Goal: Task Accomplishment & Management: Manage account settings

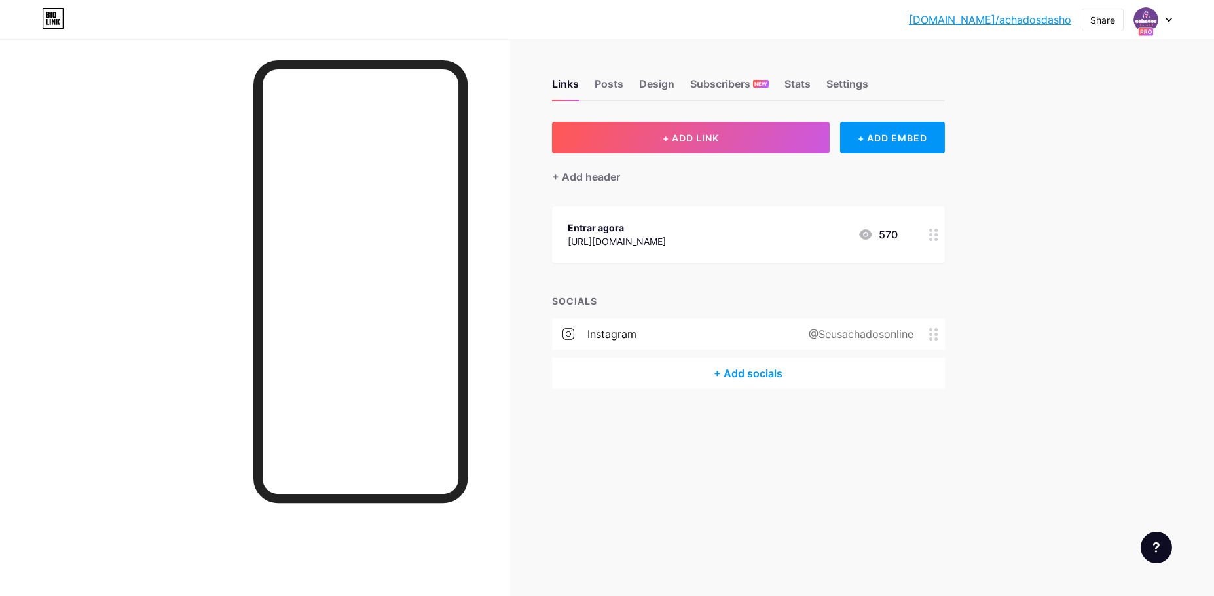
click at [1172, 16] on div "[DOMAIN_NAME]/achado... [DOMAIN_NAME]/achadosdasho Share Switch accounts Achado…" at bounding box center [607, 20] width 1214 height 24
click at [1169, 16] on div at bounding box center [1153, 20] width 38 height 24
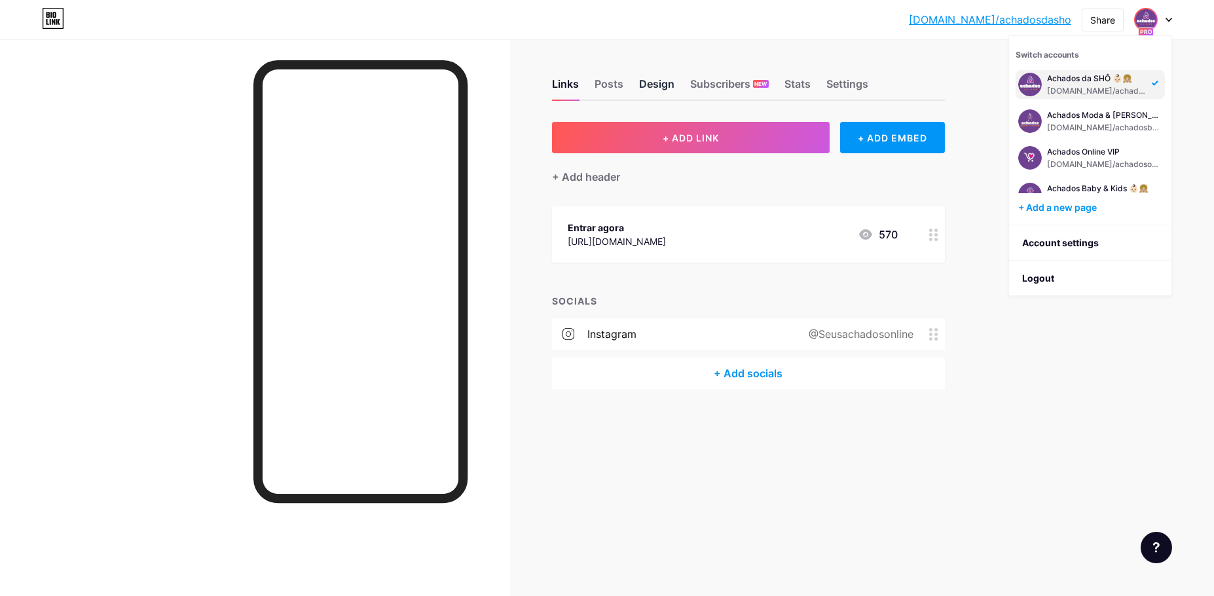
click at [647, 89] on div "Design" at bounding box center [656, 88] width 35 height 24
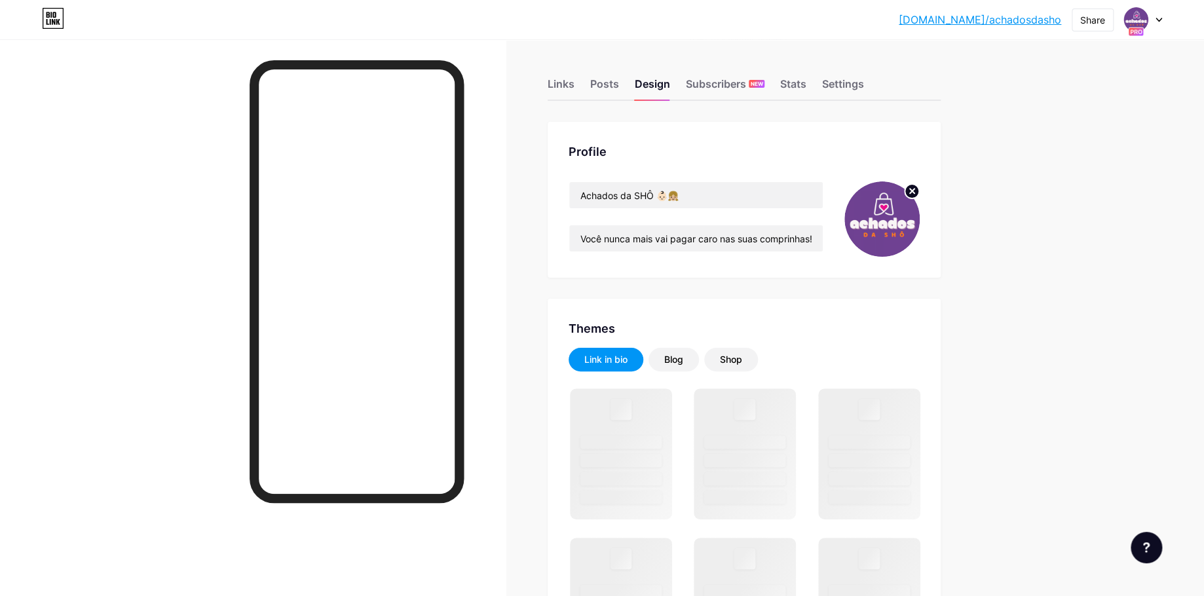
click at [559, 73] on div "Links Posts Design Subscribers NEW Stats Settings" at bounding box center [744, 78] width 393 height 46
click at [562, 85] on div "Links" at bounding box center [561, 88] width 27 height 24
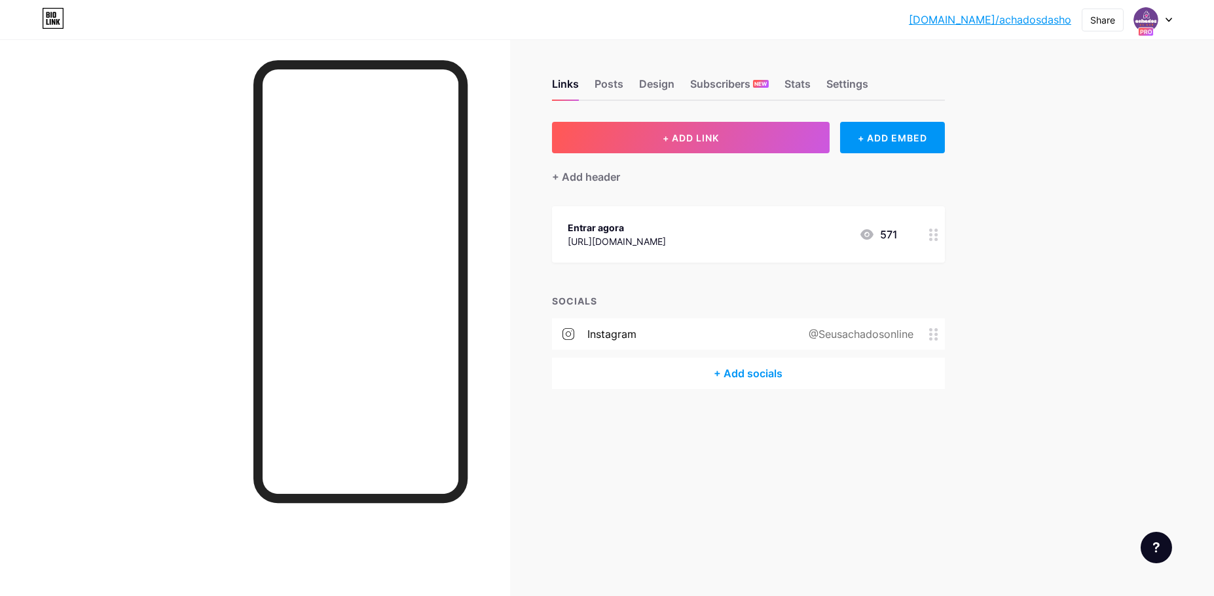
click at [1048, 20] on link "[DOMAIN_NAME]/achadosdasho" at bounding box center [990, 20] width 162 height 16
click at [616, 84] on div "Posts" at bounding box center [609, 88] width 29 height 24
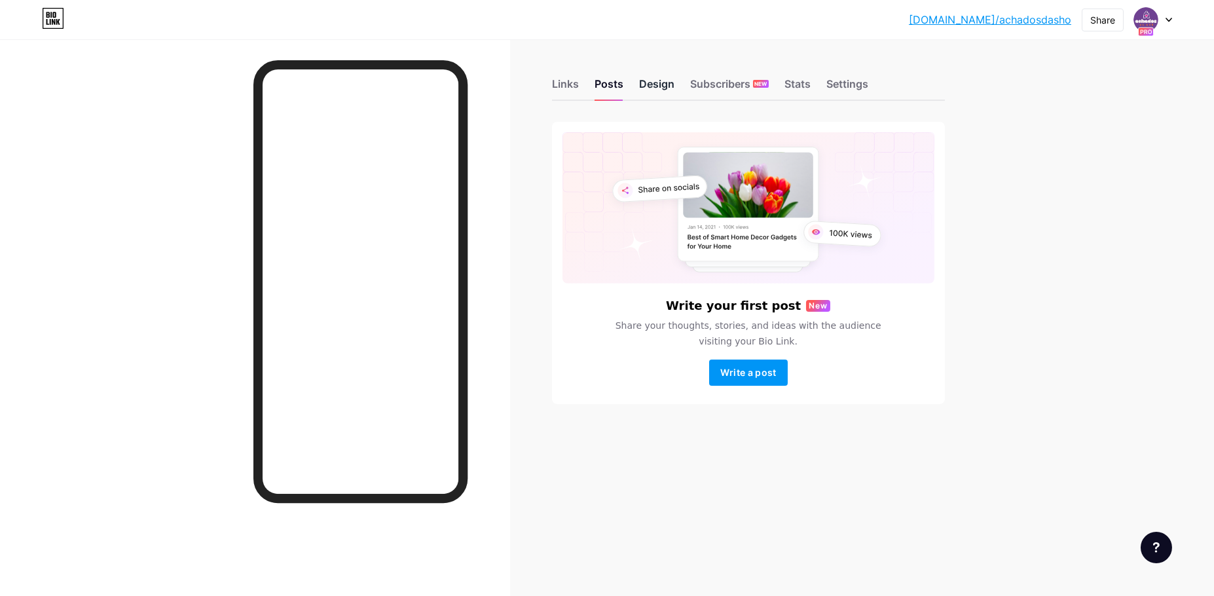
click at [658, 84] on div "Design" at bounding box center [656, 88] width 35 height 24
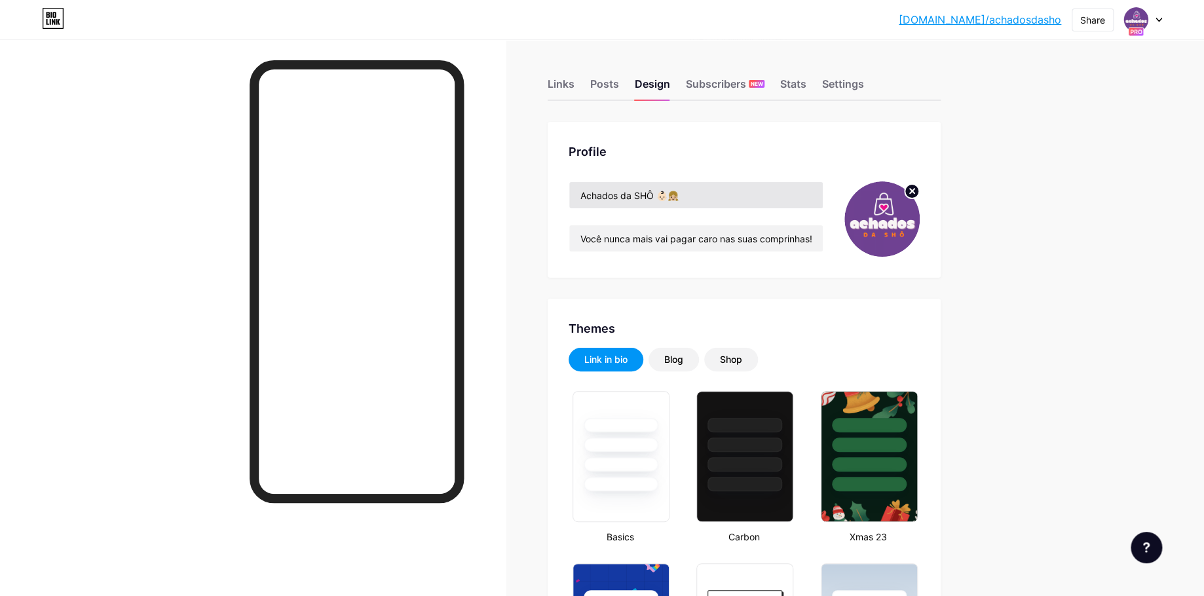
type input "#87e52a"
type input "#000000"
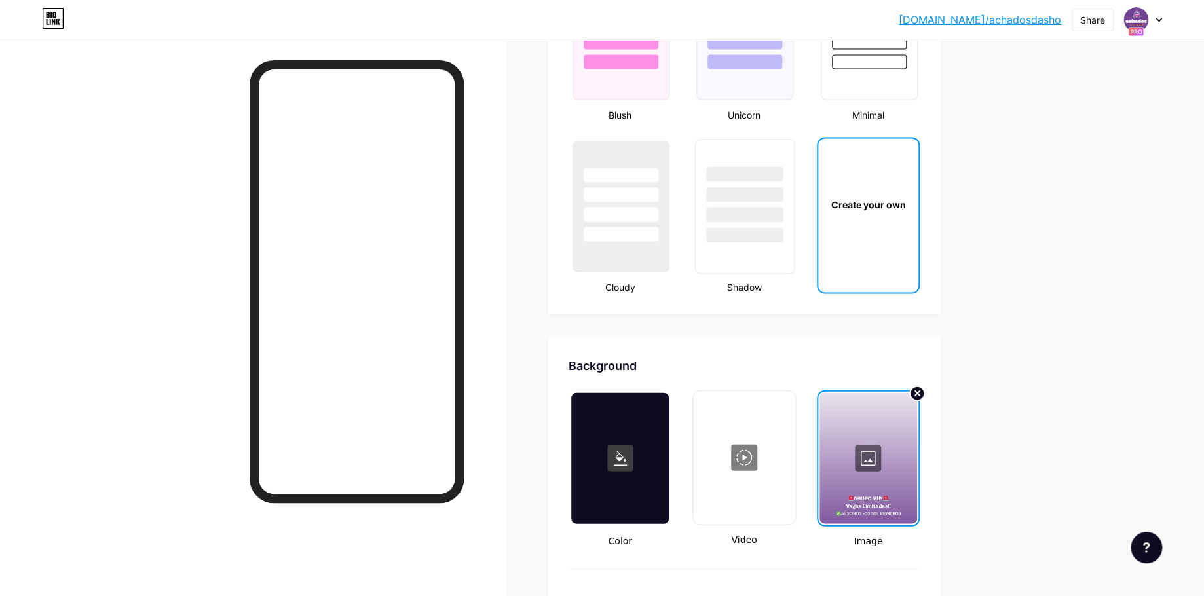
scroll to position [1528, 0]
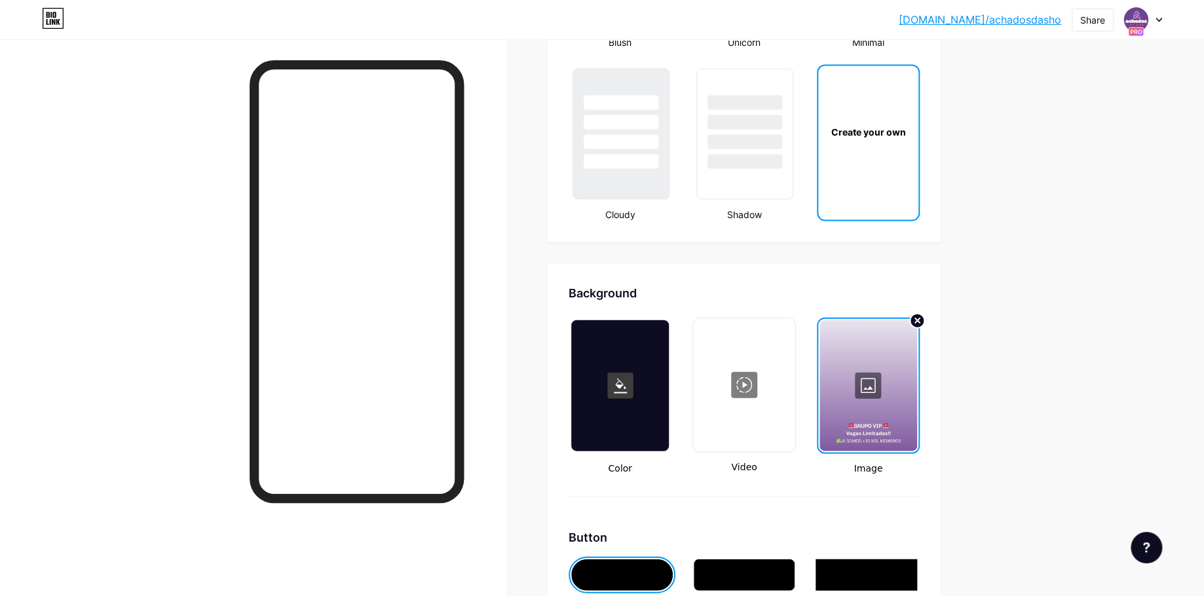
click at [887, 377] on div at bounding box center [868, 385] width 98 height 131
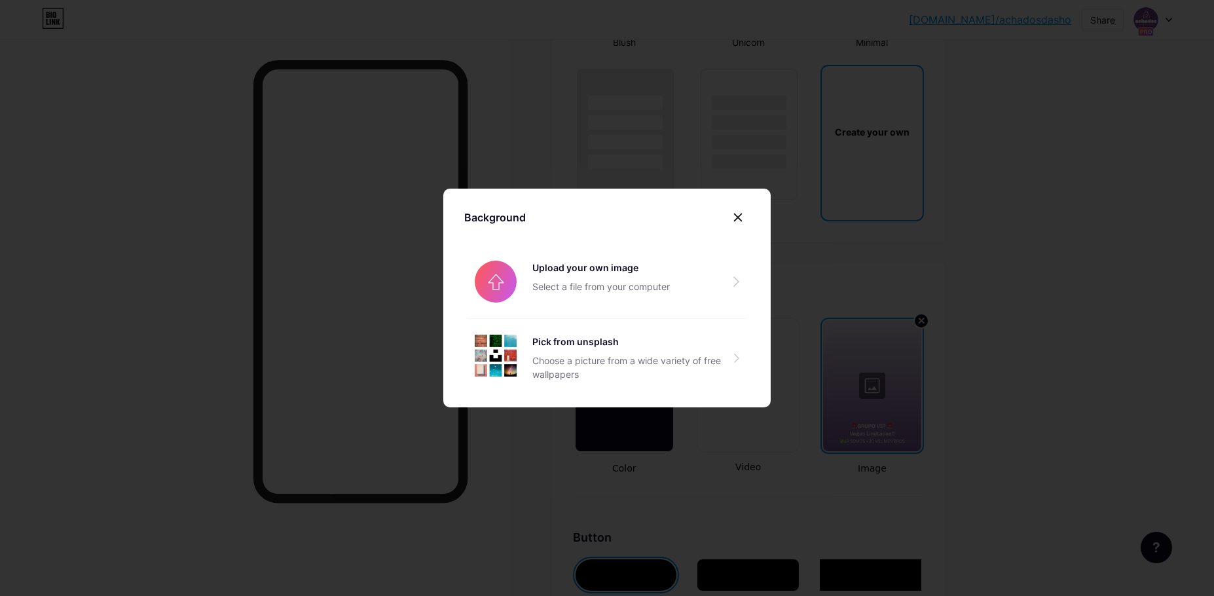
click at [891, 379] on div at bounding box center [607, 298] width 1214 height 596
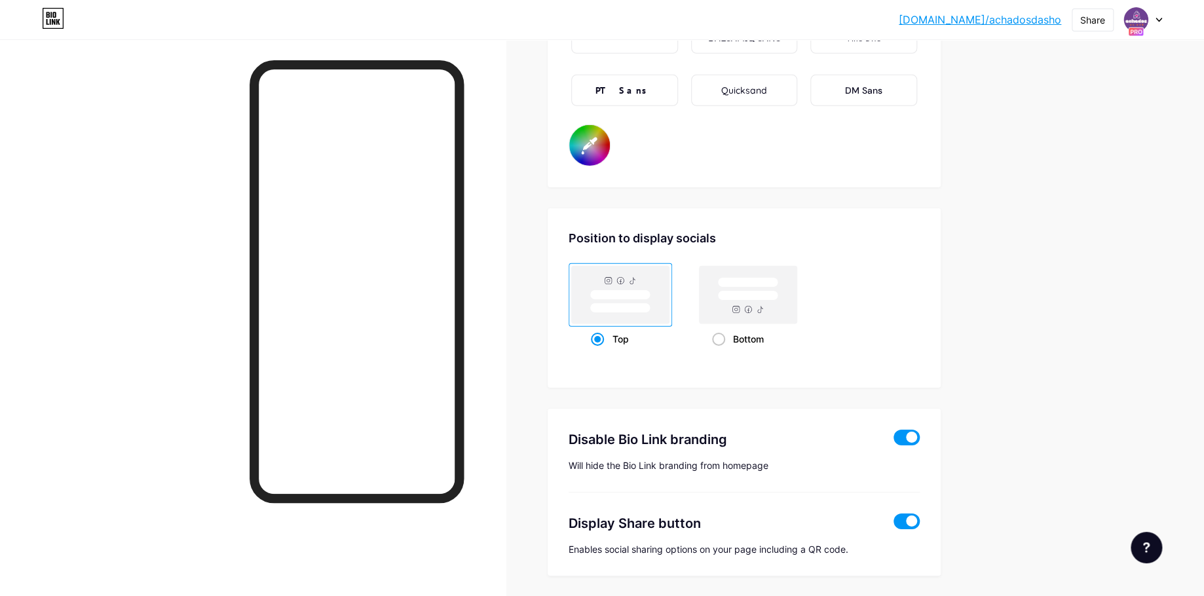
scroll to position [2400, 0]
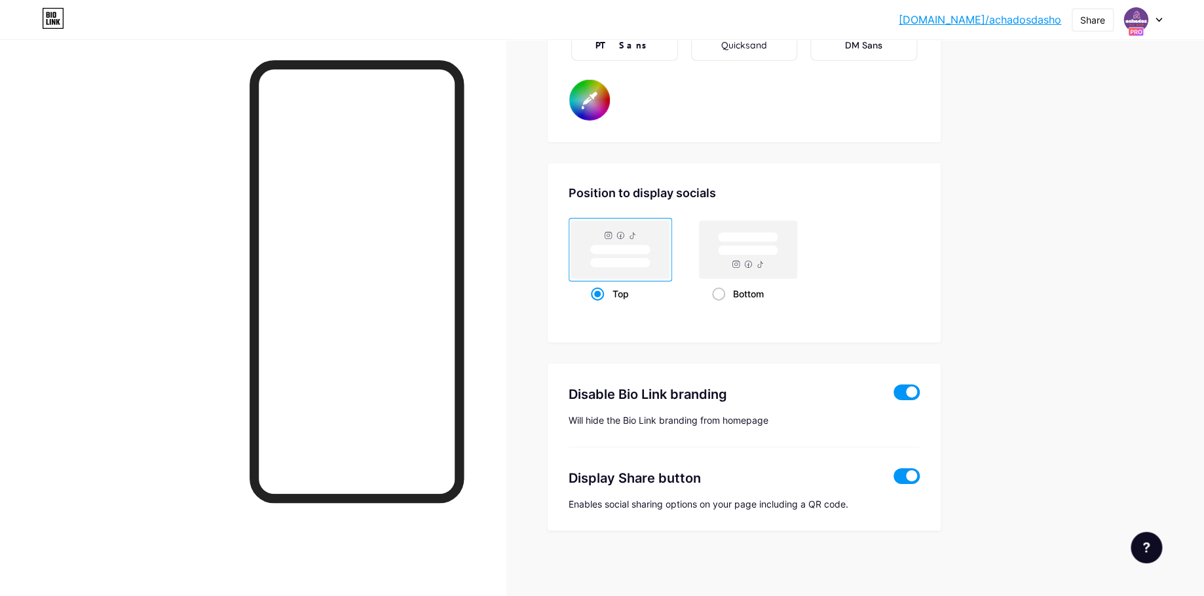
click at [910, 390] on span at bounding box center [906, 392] width 26 height 16
click at [893, 396] on input "checkbox" at bounding box center [893, 396] width 0 height 0
click at [918, 394] on span at bounding box center [906, 392] width 26 height 16
click at [893, 396] on input "checkbox" at bounding box center [893, 396] width 0 height 0
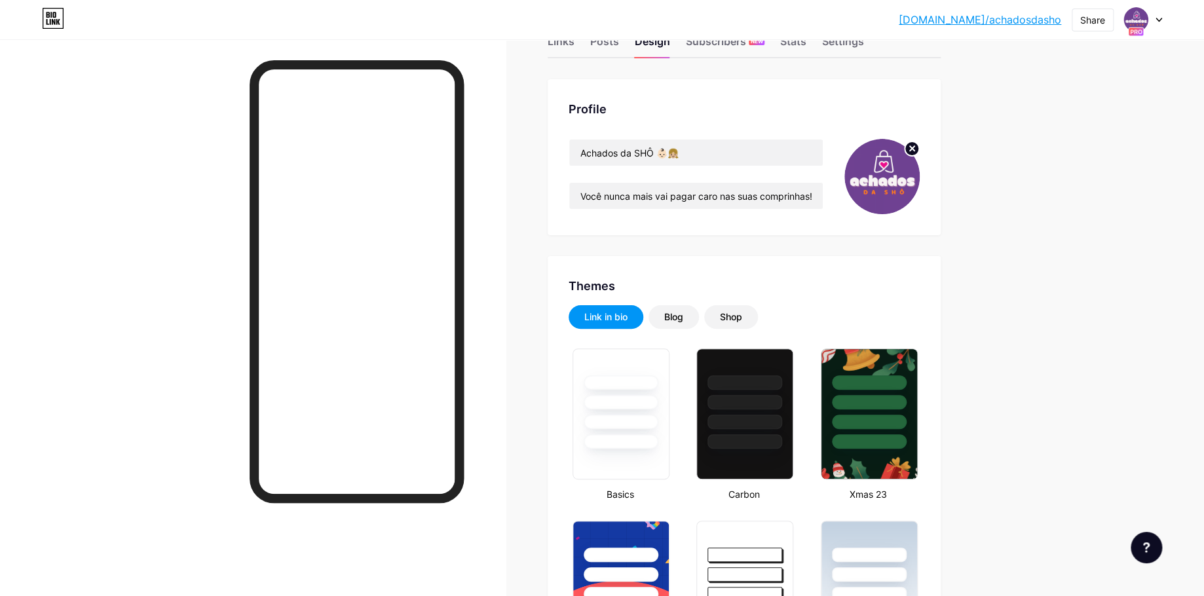
scroll to position [0, 0]
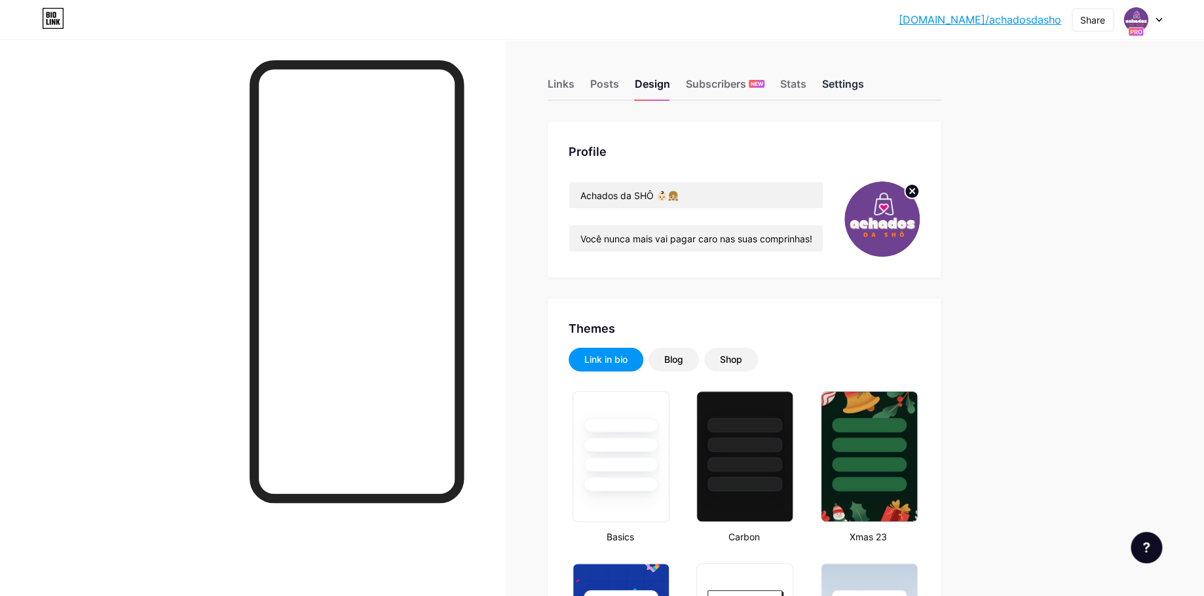
click at [844, 82] on div "Settings" at bounding box center [843, 88] width 42 height 24
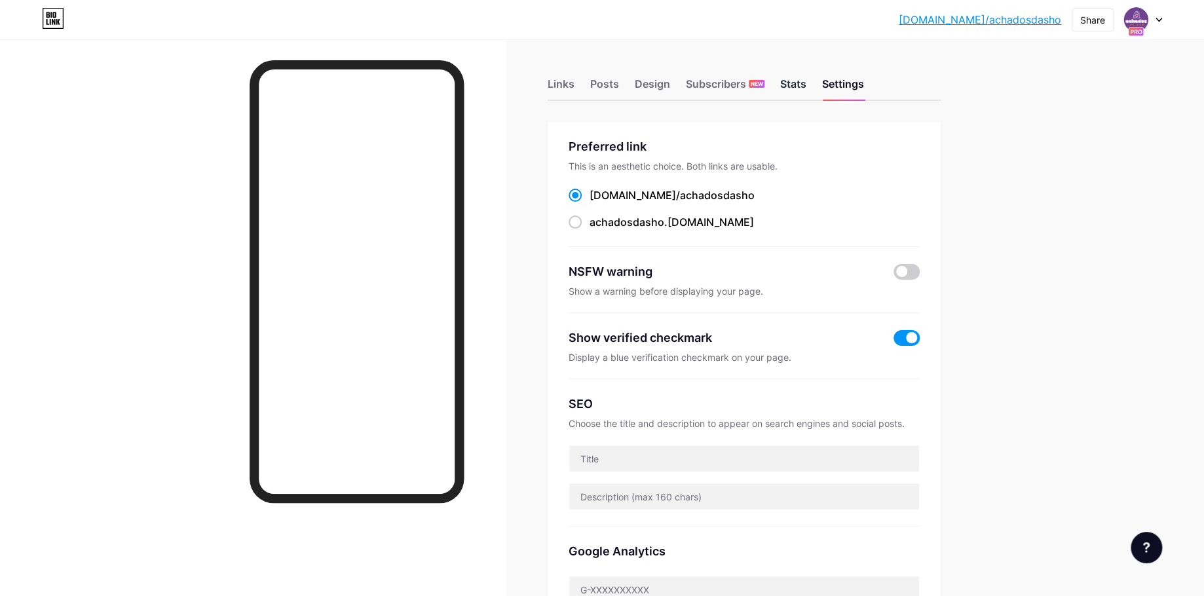
click at [799, 90] on div "Stats" at bounding box center [793, 88] width 26 height 24
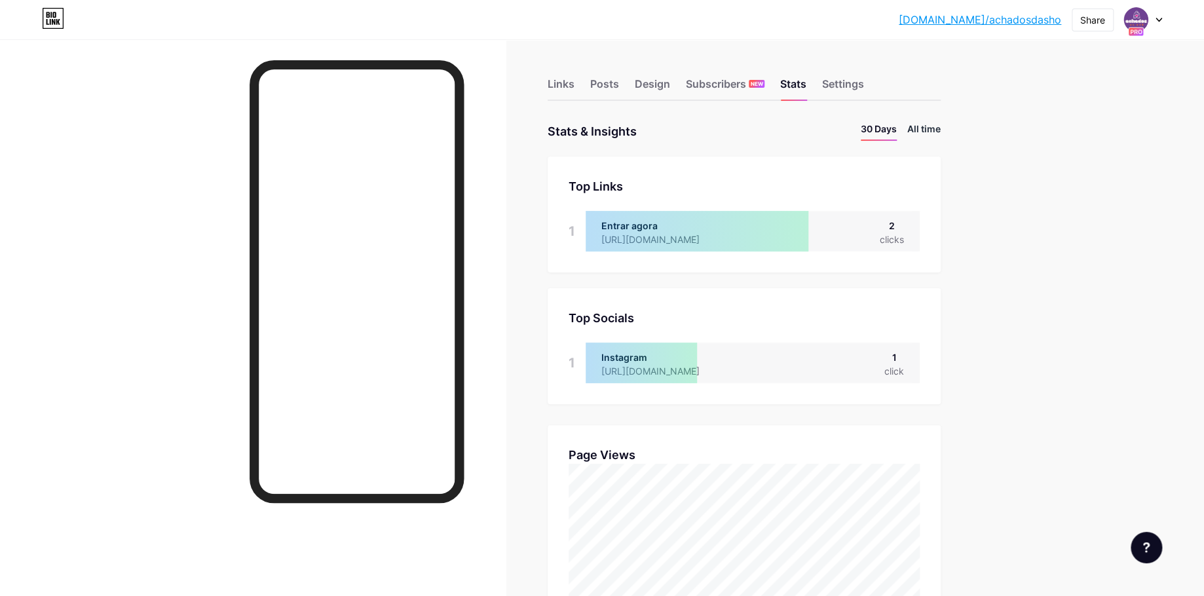
click at [931, 122] on li "All time" at bounding box center [923, 131] width 33 height 19
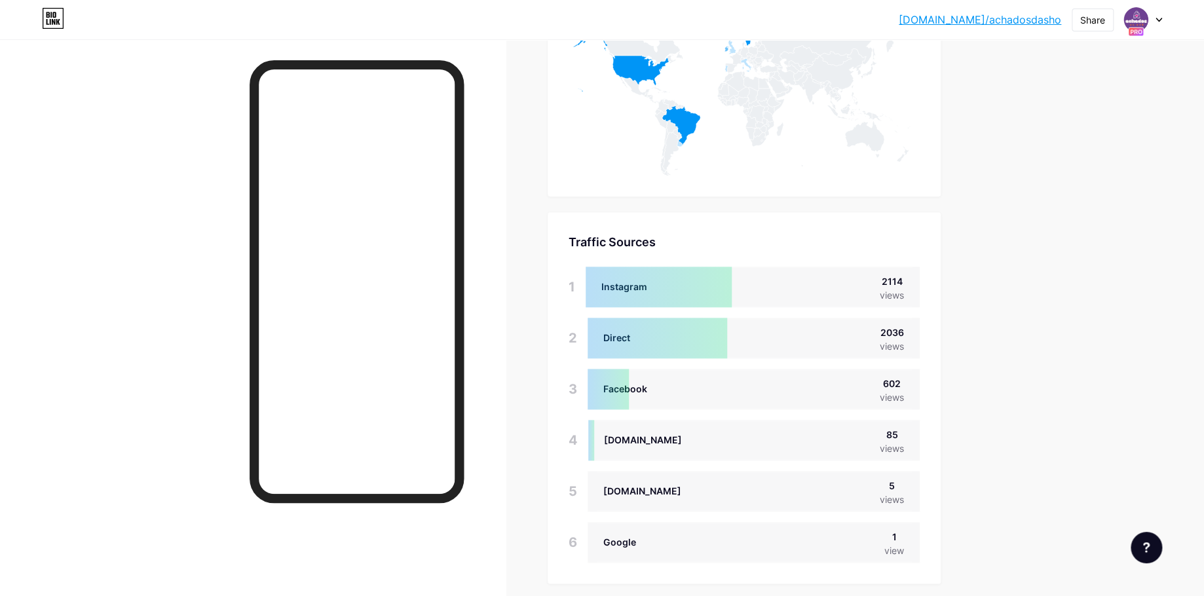
scroll to position [780, 0]
